Goal: Information Seeking & Learning: Learn about a topic

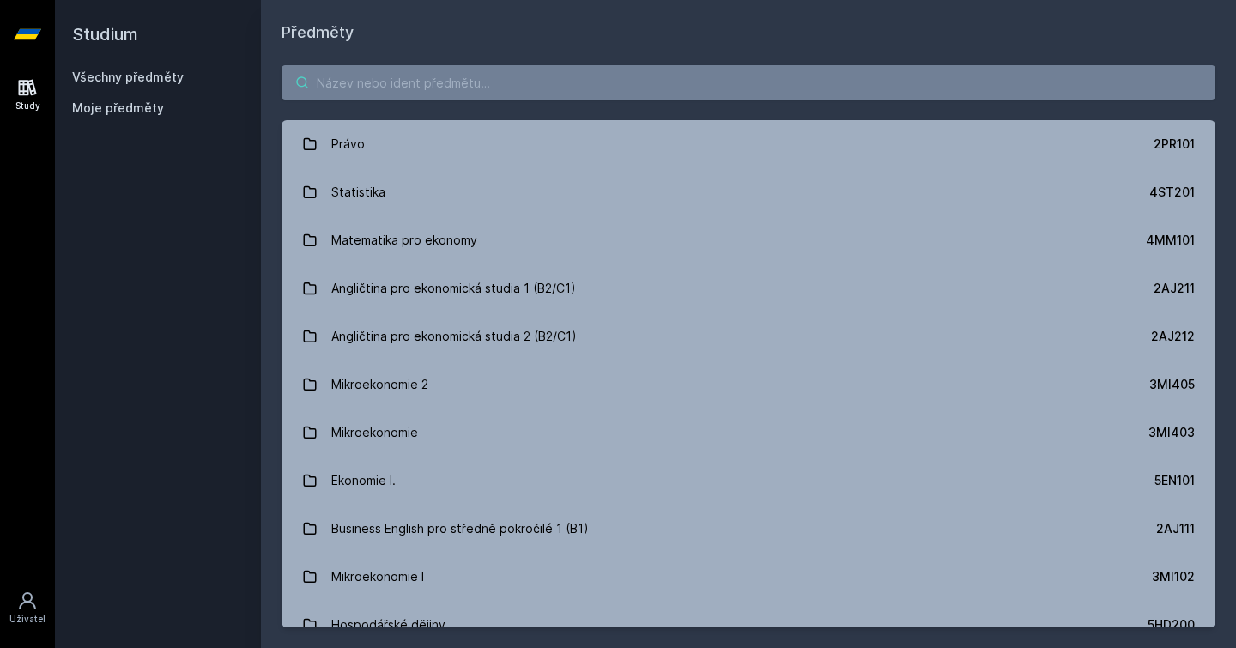
click at [437, 96] on input "search" at bounding box center [749, 82] width 934 height 34
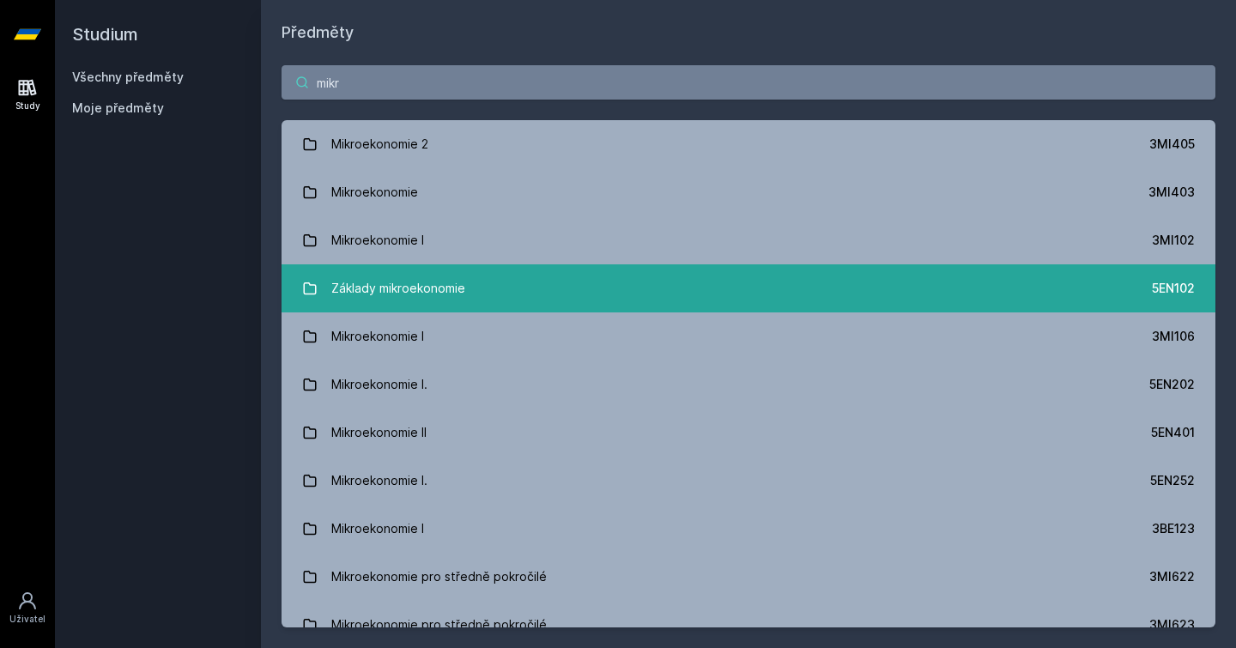
type input "mikr"
drag, startPoint x: 409, startPoint y: 285, endPoint x: 423, endPoint y: 273, distance: 18.9
click at [423, 273] on div "Základy mikroekonomie" at bounding box center [398, 288] width 134 height 34
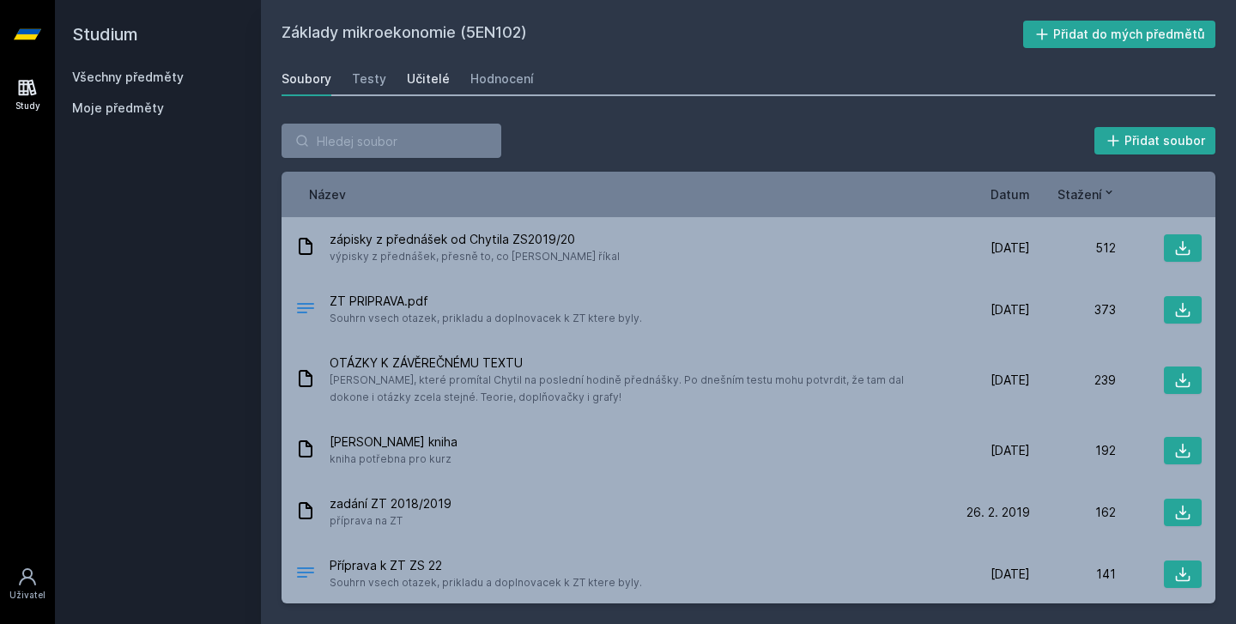
click at [409, 72] on div "Učitelé" at bounding box center [428, 78] width 43 height 17
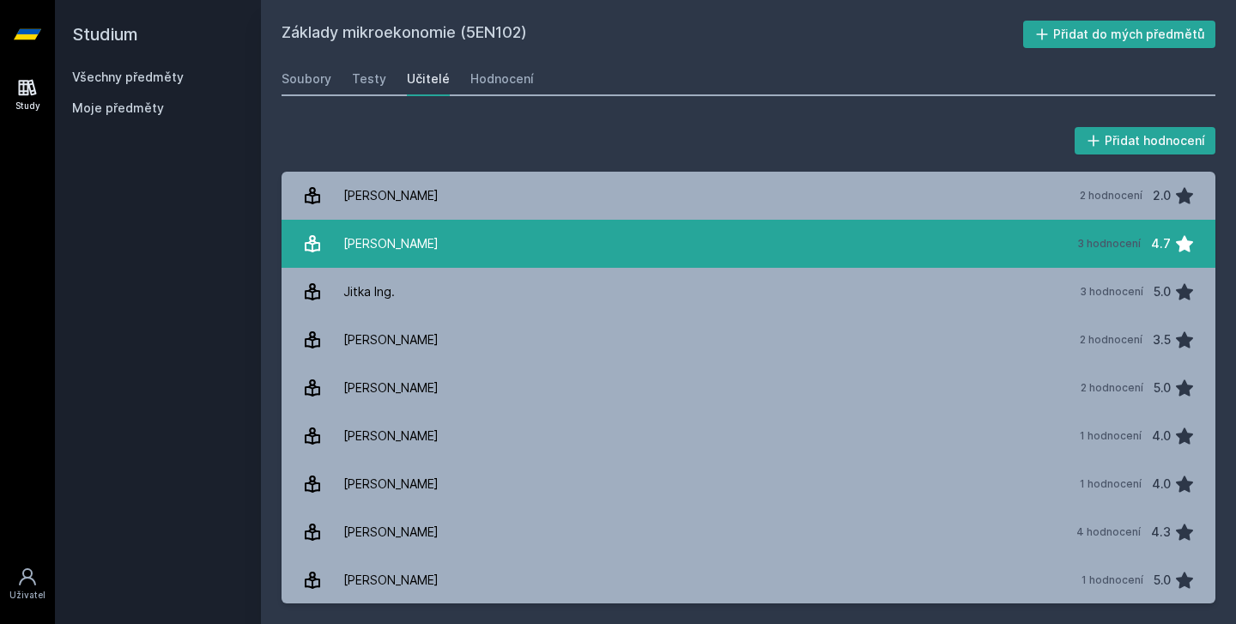
click at [395, 251] on div "[PERSON_NAME]" at bounding box center [390, 244] width 95 height 34
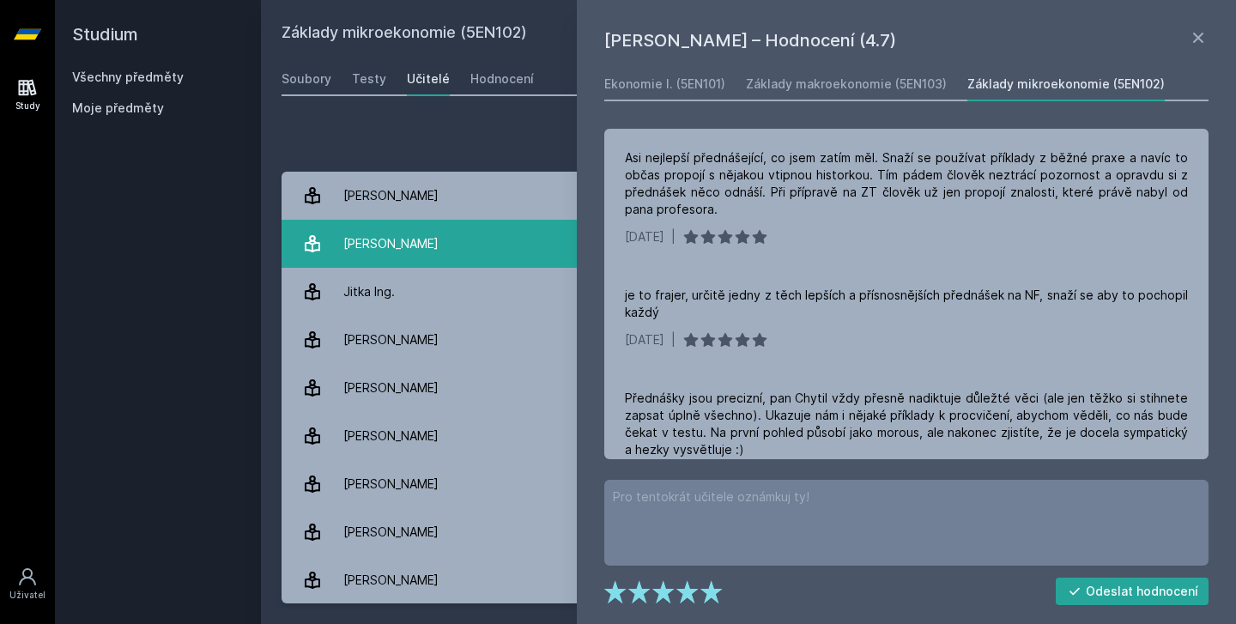
click at [395, 251] on div "[PERSON_NAME]" at bounding box center [390, 244] width 95 height 34
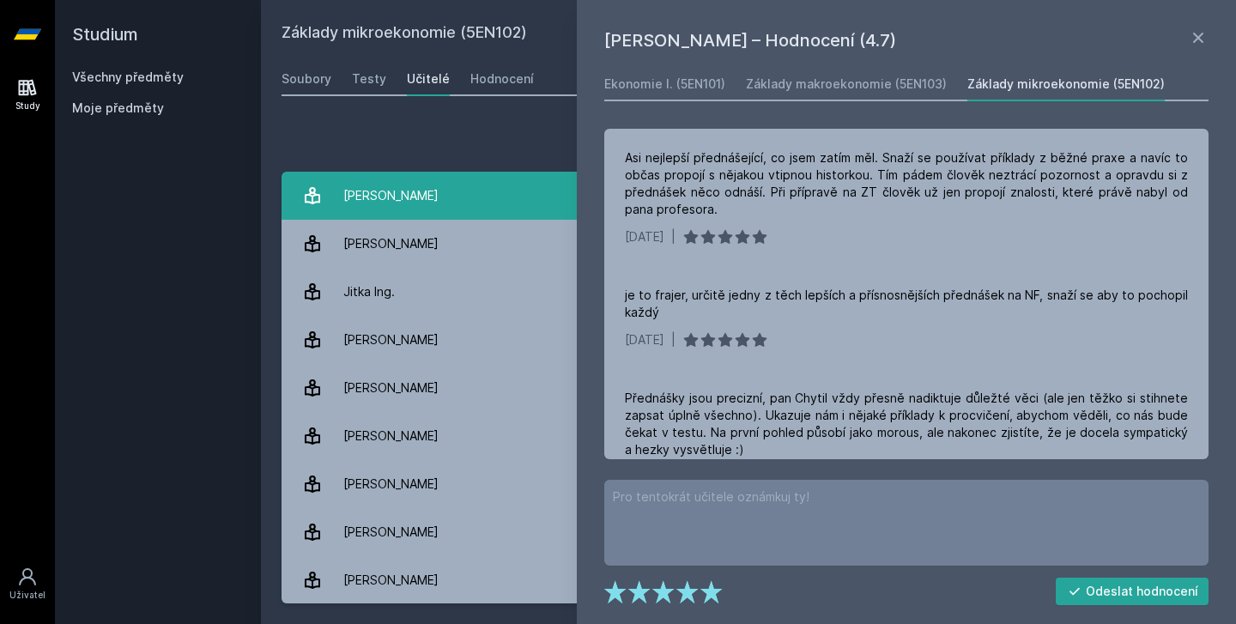
click at [454, 173] on link "[PERSON_NAME] 2 hodnocení 2.0" at bounding box center [749, 196] width 934 height 48
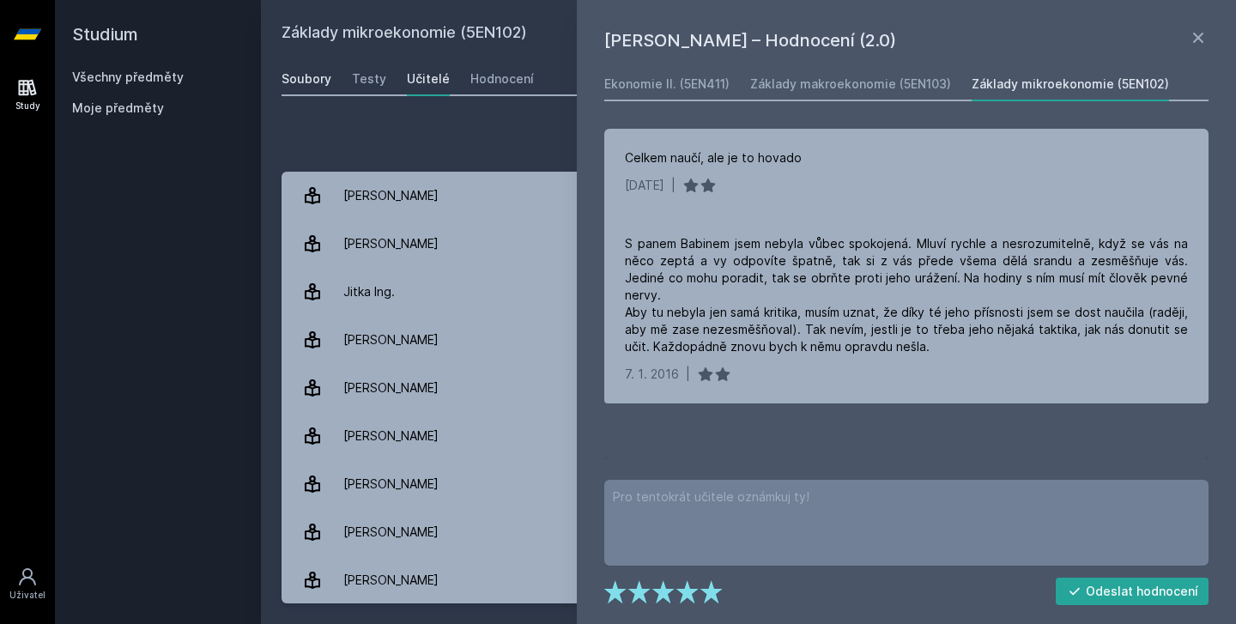
click at [321, 76] on div "Soubory" at bounding box center [307, 78] width 50 height 17
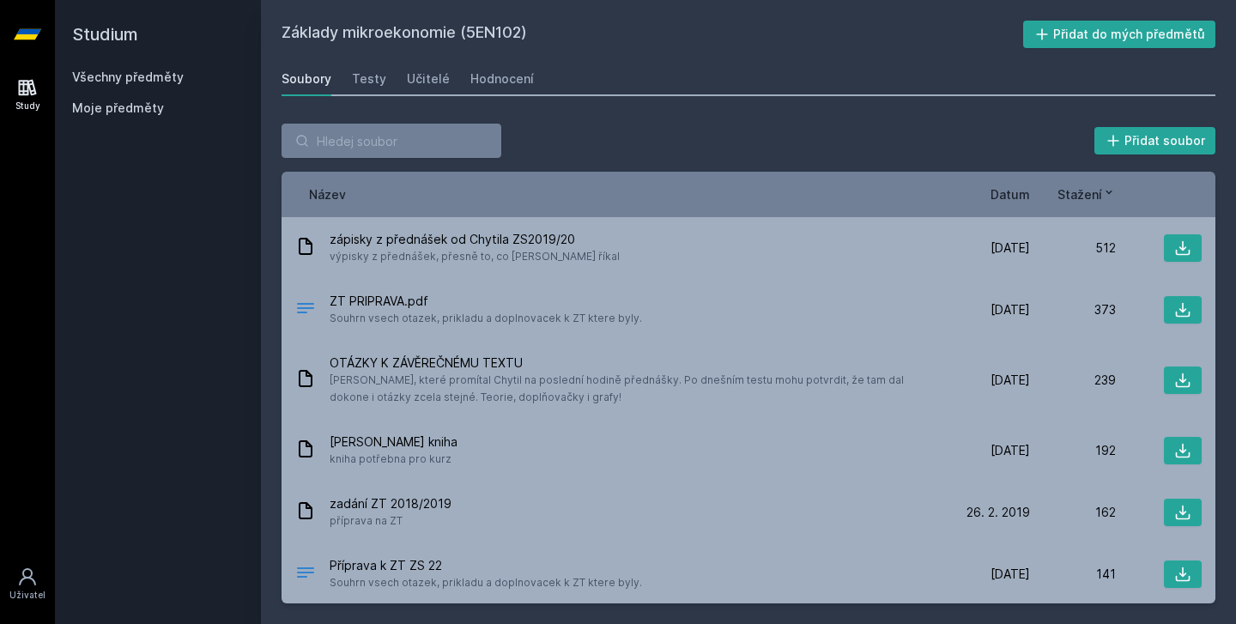
click at [1009, 191] on span "Datum" at bounding box center [1010, 194] width 39 height 18
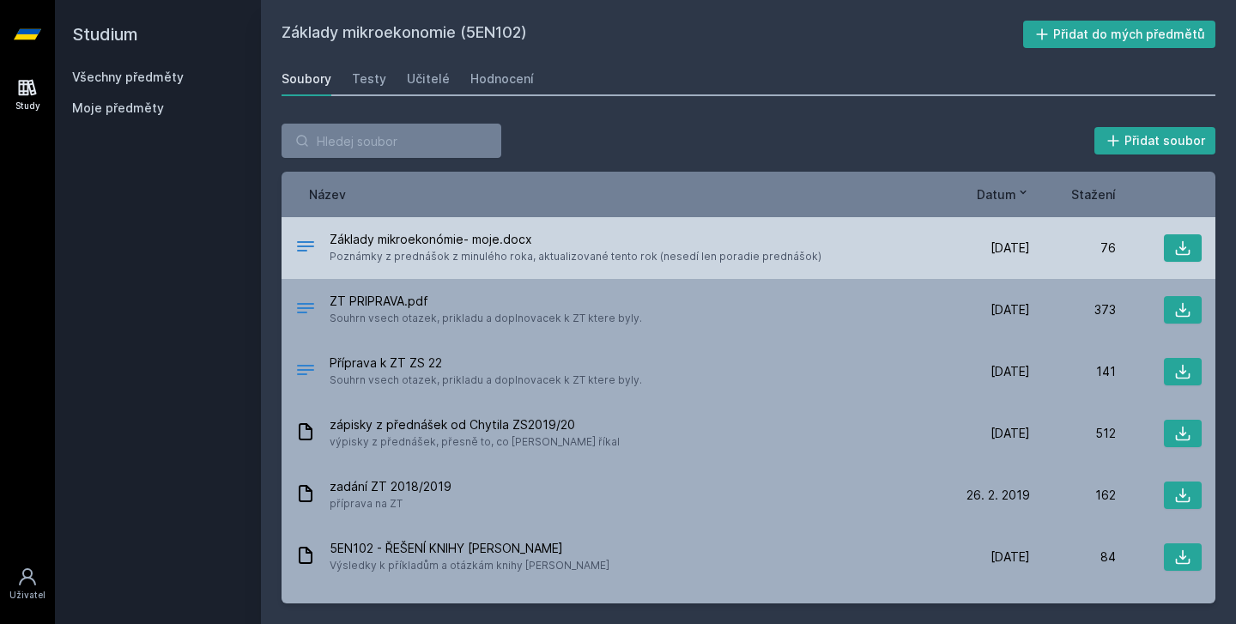
click at [554, 245] on span "Základy mikroekonómie- moje.docx" at bounding box center [576, 239] width 492 height 17
click at [345, 248] on span "Poznámky z prednášok z minulého roka, aktualizované tento rok (nesedí len porad…" at bounding box center [576, 256] width 492 height 17
click at [306, 242] on icon at bounding box center [305, 246] width 17 height 10
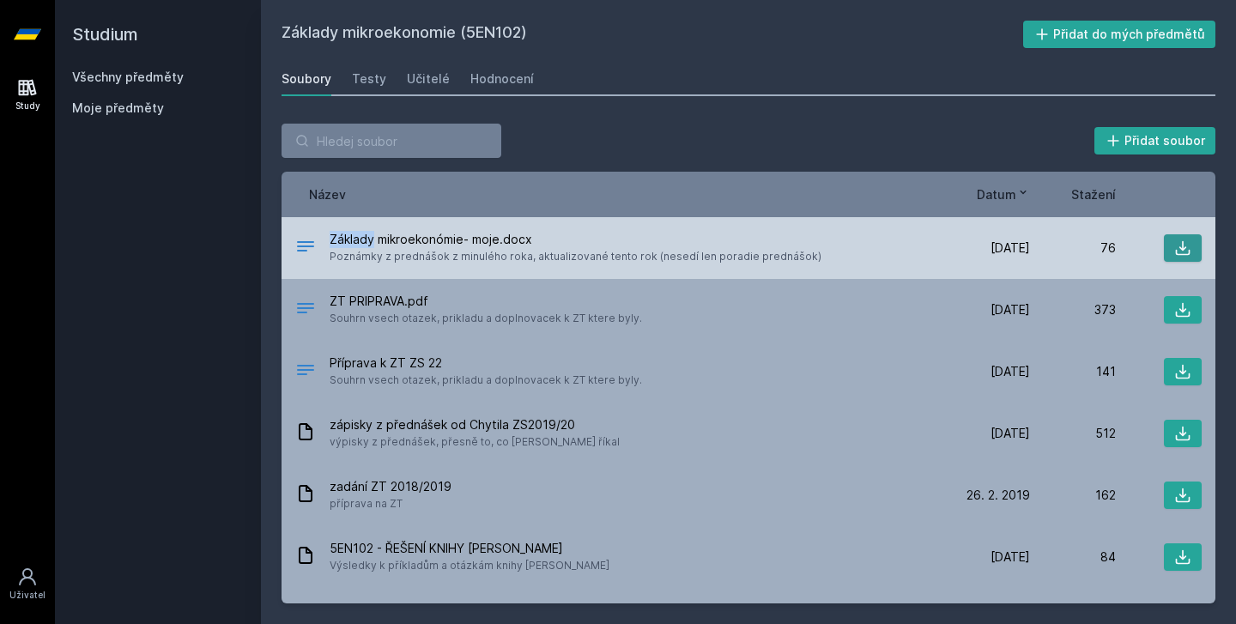
click at [1190, 248] on button at bounding box center [1183, 247] width 38 height 27
